Goal: Entertainment & Leisure: Consume media (video, audio)

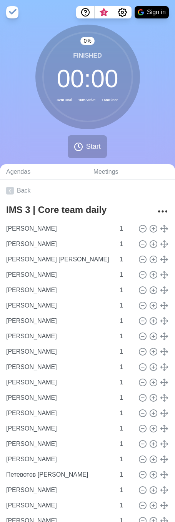
click at [144, 105] on div "0 % Finished 00 : 00 32m Total 16m Active 16m Since Start" at bounding box center [87, 95] width 175 height 140
click at [84, 146] on button "Start" at bounding box center [87, 146] width 39 height 23
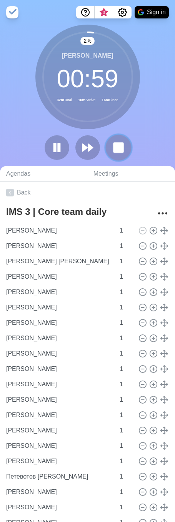
click at [115, 148] on rect at bounding box center [118, 148] width 10 height 10
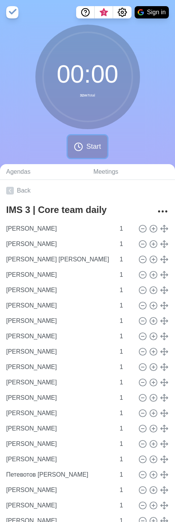
click at [80, 146] on icon at bounding box center [78, 146] width 9 height 9
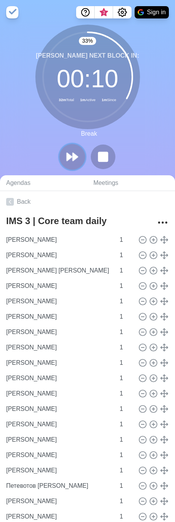
click at [75, 151] on icon at bounding box center [72, 156] width 13 height 13
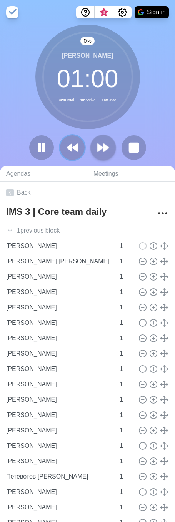
click at [75, 154] on icon at bounding box center [72, 147] width 12 height 12
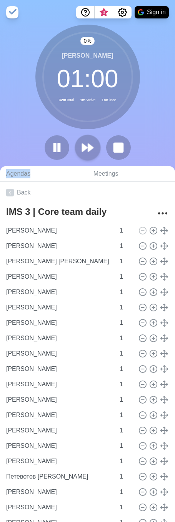
click at [75, 154] on div at bounding box center [88, 147] width 92 height 25
click at [82, 148] on polygon at bounding box center [84, 148] width 5 height 8
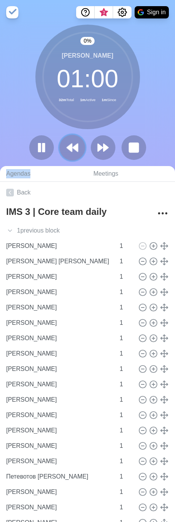
click at [82, 148] on button at bounding box center [72, 148] width 26 height 26
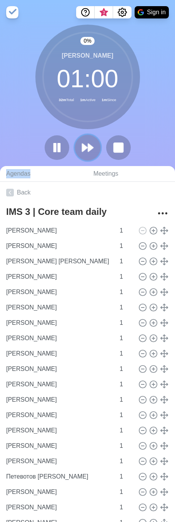
click at [84, 145] on polygon at bounding box center [84, 148] width 5 height 8
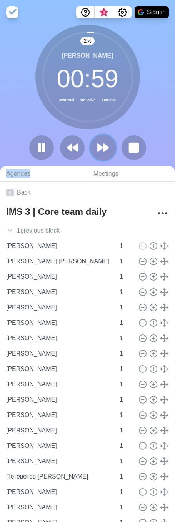
click at [98, 144] on polygon at bounding box center [100, 148] width 5 height 8
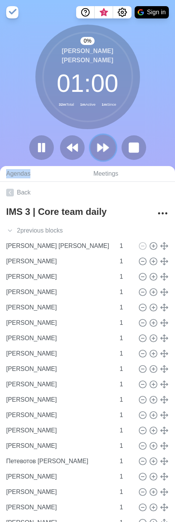
click at [105, 151] on icon at bounding box center [102, 147] width 13 height 13
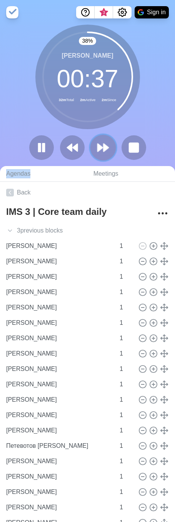
click at [106, 147] on polygon at bounding box center [105, 148] width 5 height 8
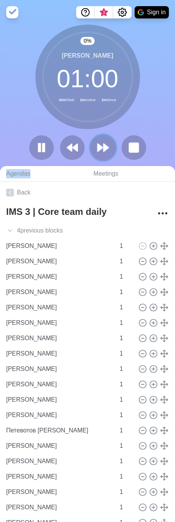
click at [105, 148] on polygon at bounding box center [105, 148] width 5 height 8
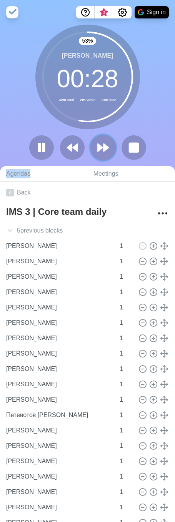
click at [100, 145] on polygon at bounding box center [100, 148] width 5 height 8
click at [98, 148] on polygon at bounding box center [100, 148] width 5 height 8
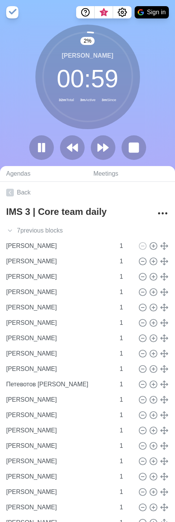
click at [116, 124] on div "[PERSON_NAME] 00 : 59 32m Total 3m Active 3m Since" at bounding box center [87, 77] width 105 height 105
click at [104, 145] on polygon at bounding box center [105, 148] width 5 height 8
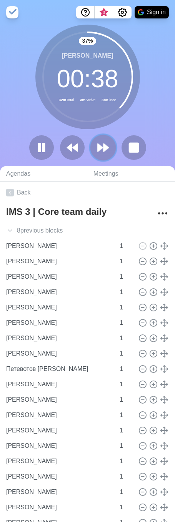
click at [100, 153] on icon at bounding box center [102, 147] width 13 height 13
click at [99, 146] on polygon at bounding box center [100, 148] width 5 height 8
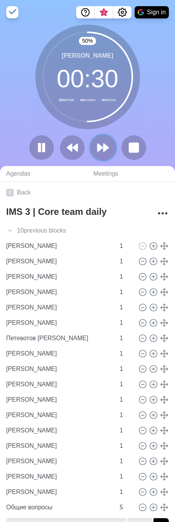
click at [101, 143] on icon at bounding box center [102, 147] width 13 height 13
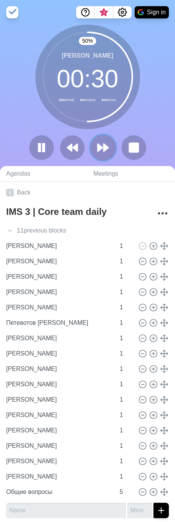
click at [101, 149] on icon at bounding box center [102, 147] width 13 height 13
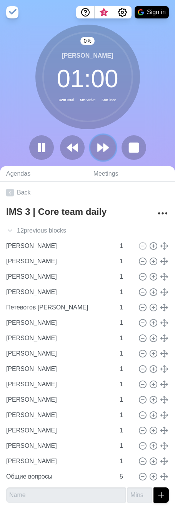
click at [101, 149] on icon at bounding box center [102, 147] width 13 height 13
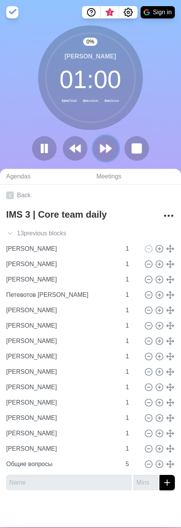
click at [101, 149] on polygon at bounding box center [102, 149] width 5 height 8
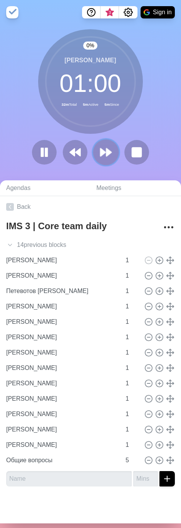
click at [101, 149] on icon at bounding box center [105, 152] width 13 height 13
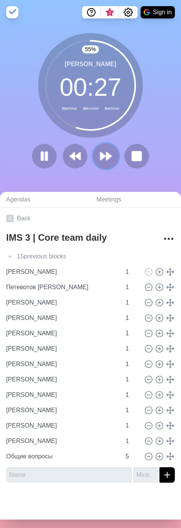
click at [99, 152] on icon at bounding box center [105, 156] width 13 height 13
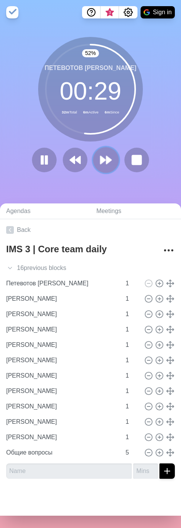
click at [105, 155] on icon at bounding box center [105, 159] width 13 height 13
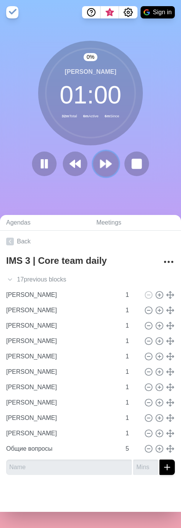
click at [105, 155] on button at bounding box center [106, 164] width 26 height 26
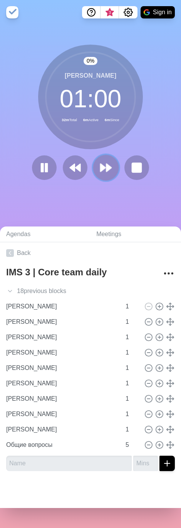
click at [105, 155] on button at bounding box center [106, 168] width 26 height 26
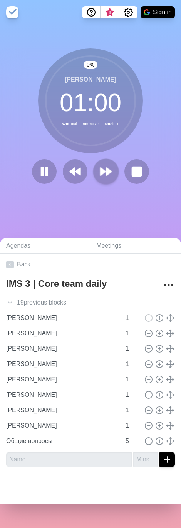
click at [105, 155] on div "0 % [PERSON_NAME] 01 : 00 32m Total 6m Active 6m Since" at bounding box center [90, 118] width 181 height 141
click at [106, 167] on icon at bounding box center [105, 171] width 13 height 13
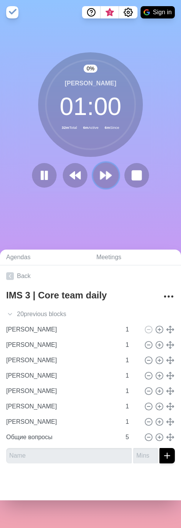
click at [105, 171] on icon at bounding box center [105, 175] width 13 height 13
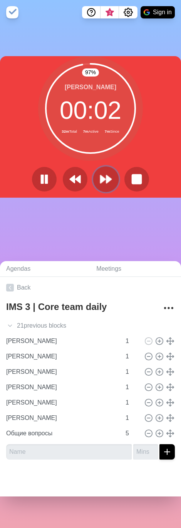
click at [108, 180] on polygon at bounding box center [108, 179] width 5 height 8
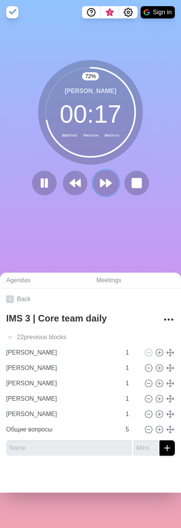
click at [99, 186] on icon at bounding box center [105, 182] width 13 height 13
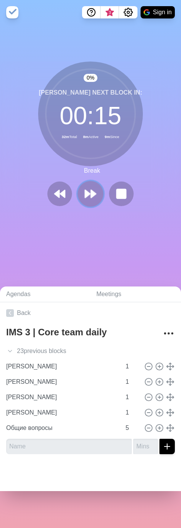
click at [85, 193] on polygon at bounding box center [87, 194] width 5 height 8
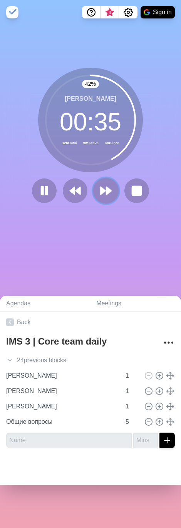
click at [100, 197] on icon at bounding box center [105, 190] width 13 height 13
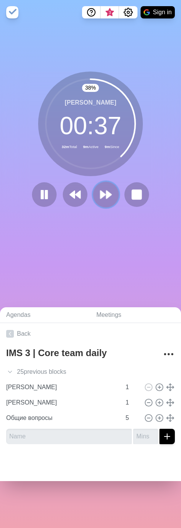
click at [110, 200] on button at bounding box center [106, 195] width 26 height 26
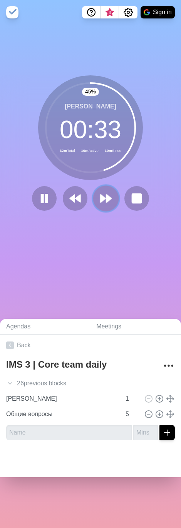
click at [106, 198] on polygon at bounding box center [108, 199] width 5 height 8
